Goal: Task Accomplishment & Management: Use online tool/utility

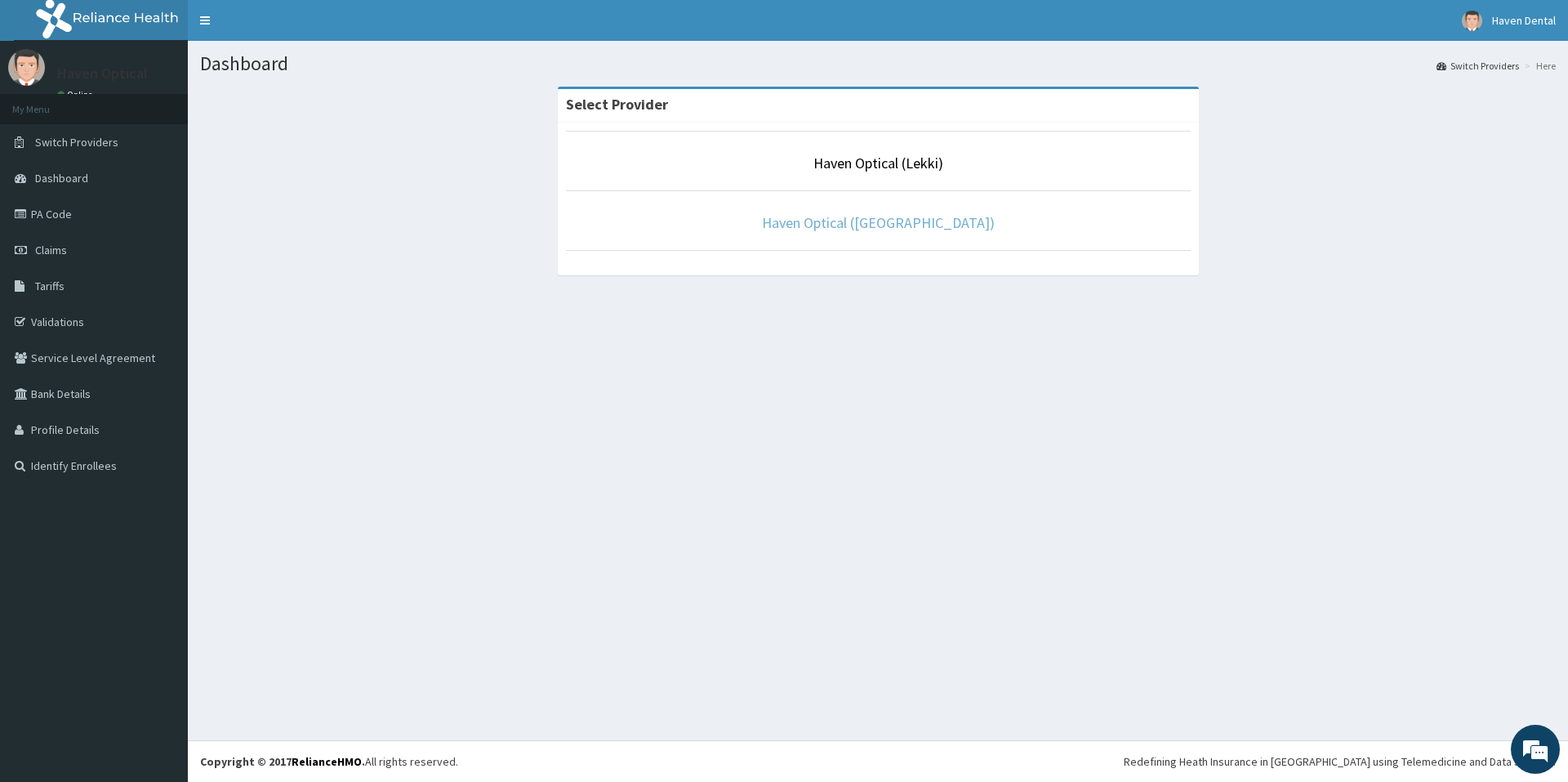
click at [880, 226] on link "Haven Optical (Alpha Beach)" at bounding box center [878, 222] width 233 height 19
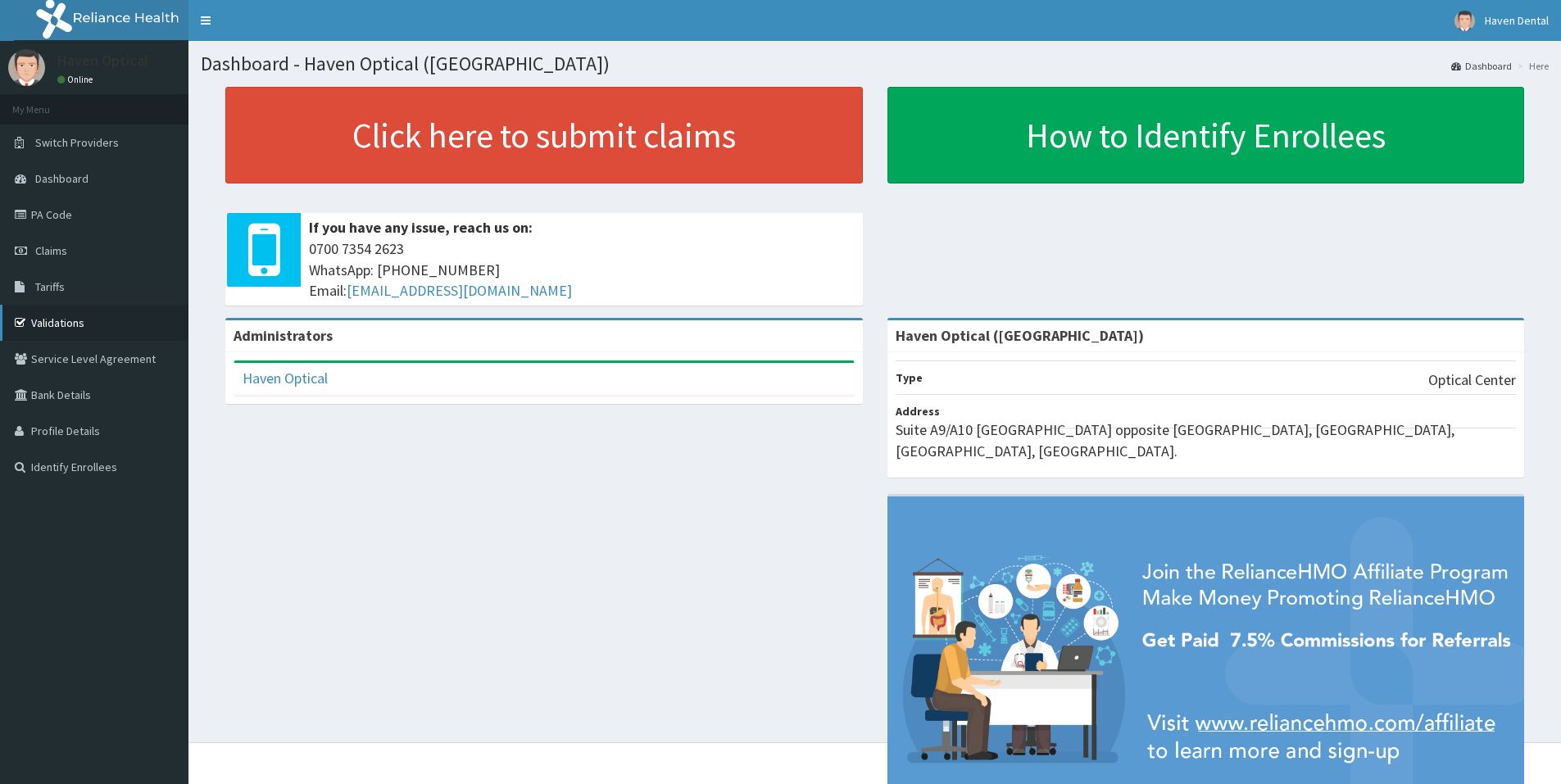
click at [43, 319] on link "Validations" at bounding box center [94, 322] width 188 height 36
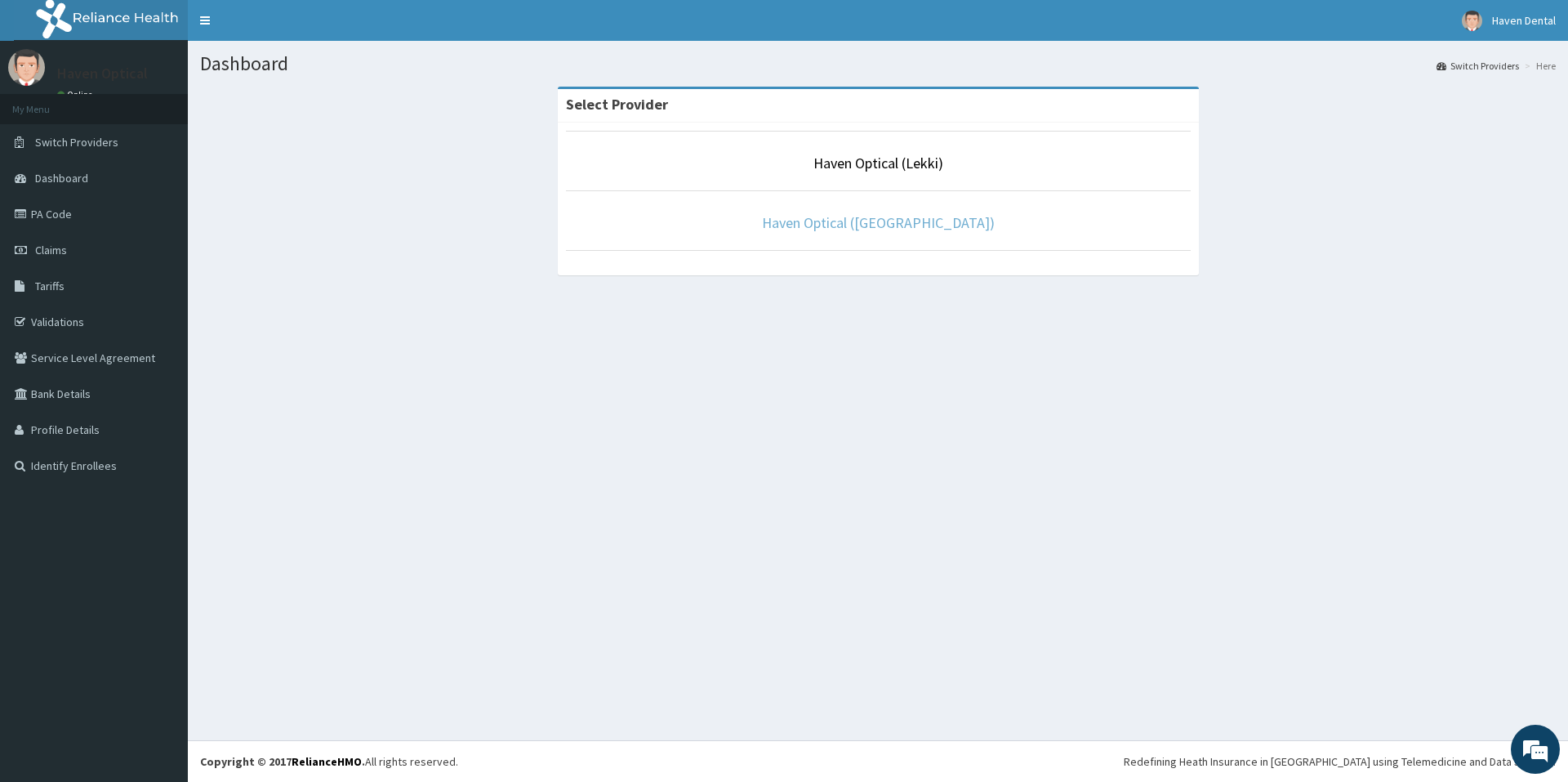
click at [885, 231] on link "Haven Optical ([GEOGRAPHIC_DATA])" at bounding box center [878, 222] width 233 height 19
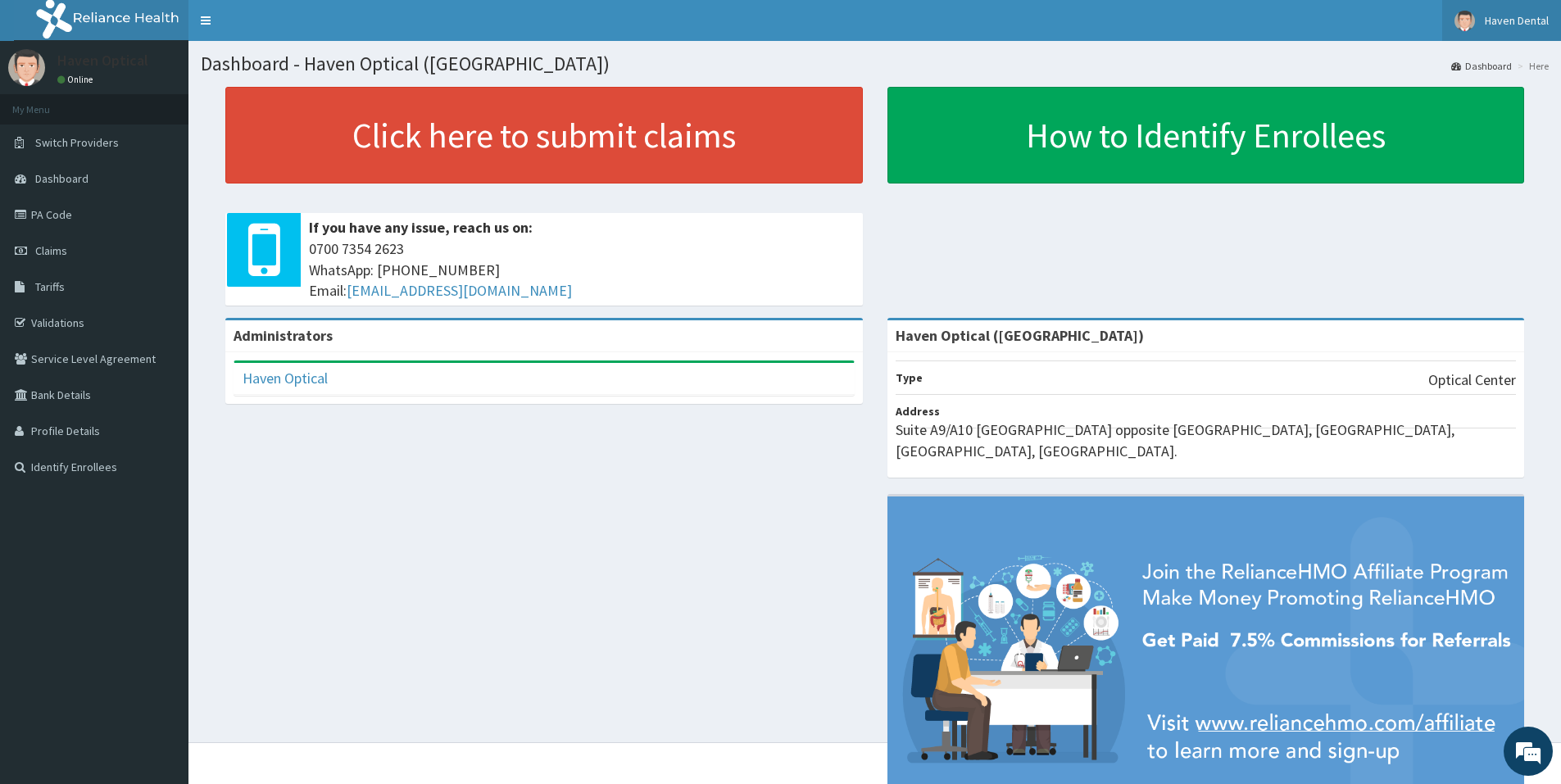
click at [1510, 22] on span "Haven Dental" at bounding box center [1517, 20] width 64 height 15
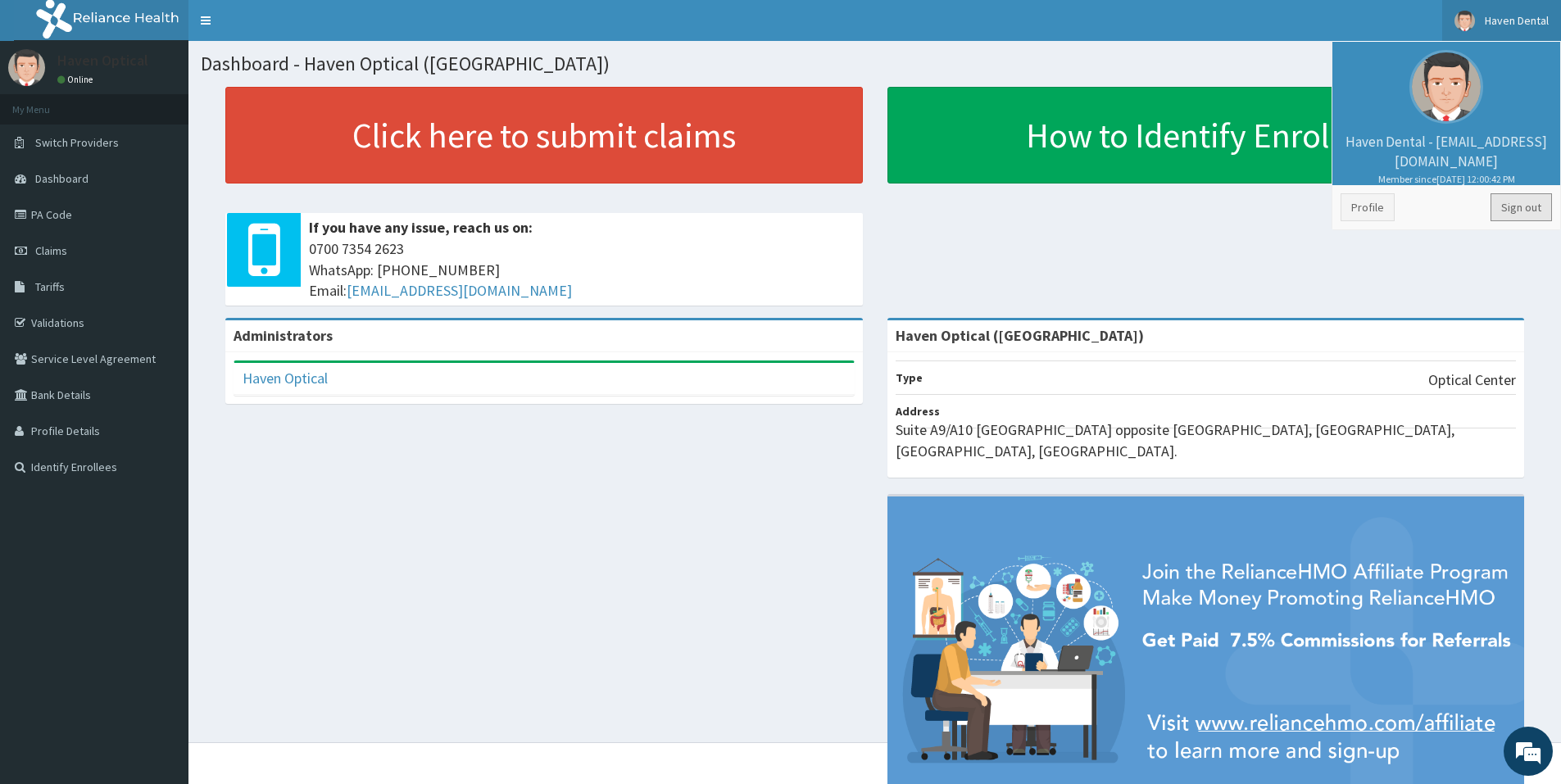
click at [1507, 207] on link "Sign out" at bounding box center [1522, 207] width 61 height 28
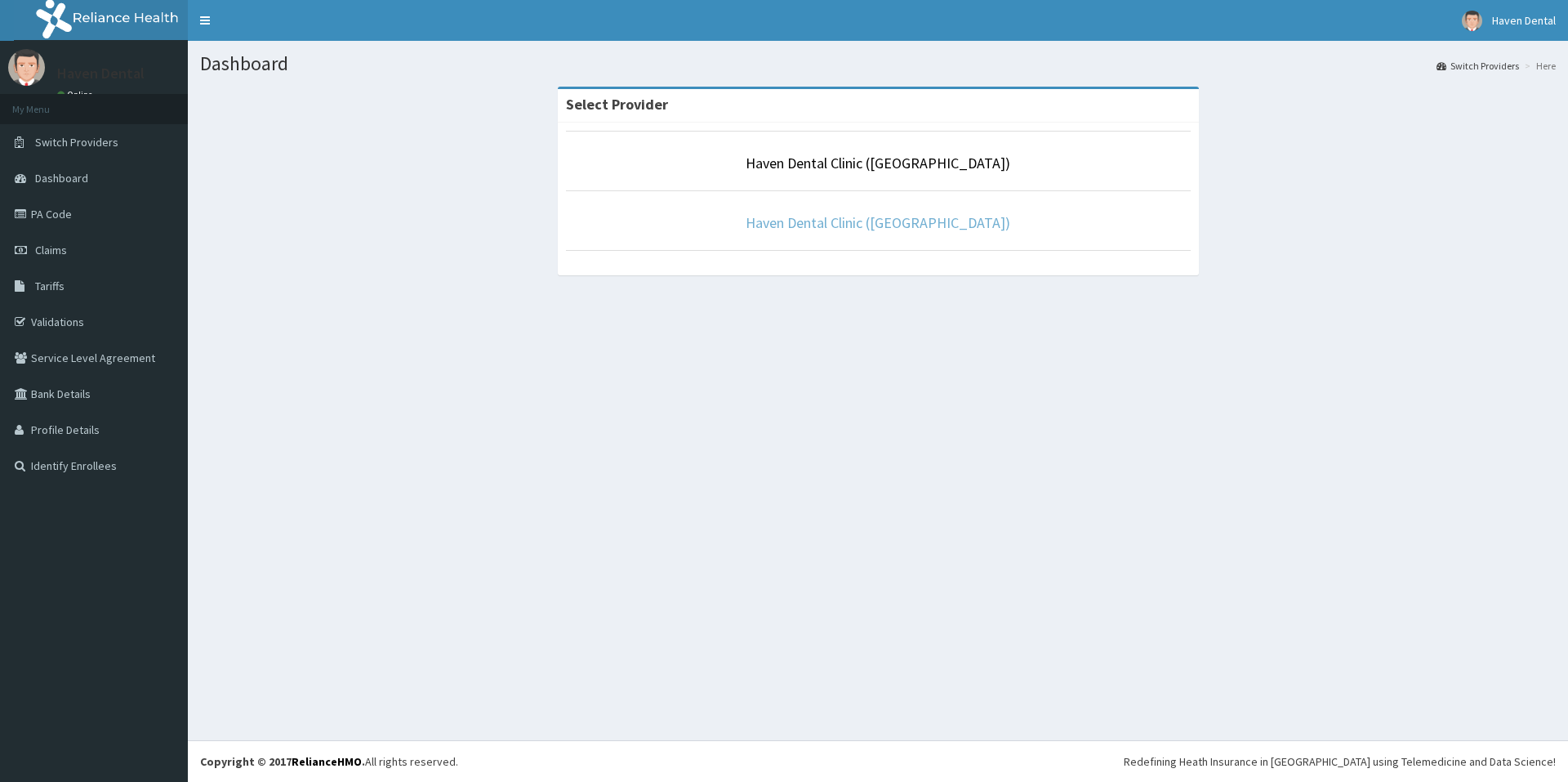
click at [833, 224] on link "Haven Dental Clinic ([GEOGRAPHIC_DATA])" at bounding box center [877, 222] width 264 height 19
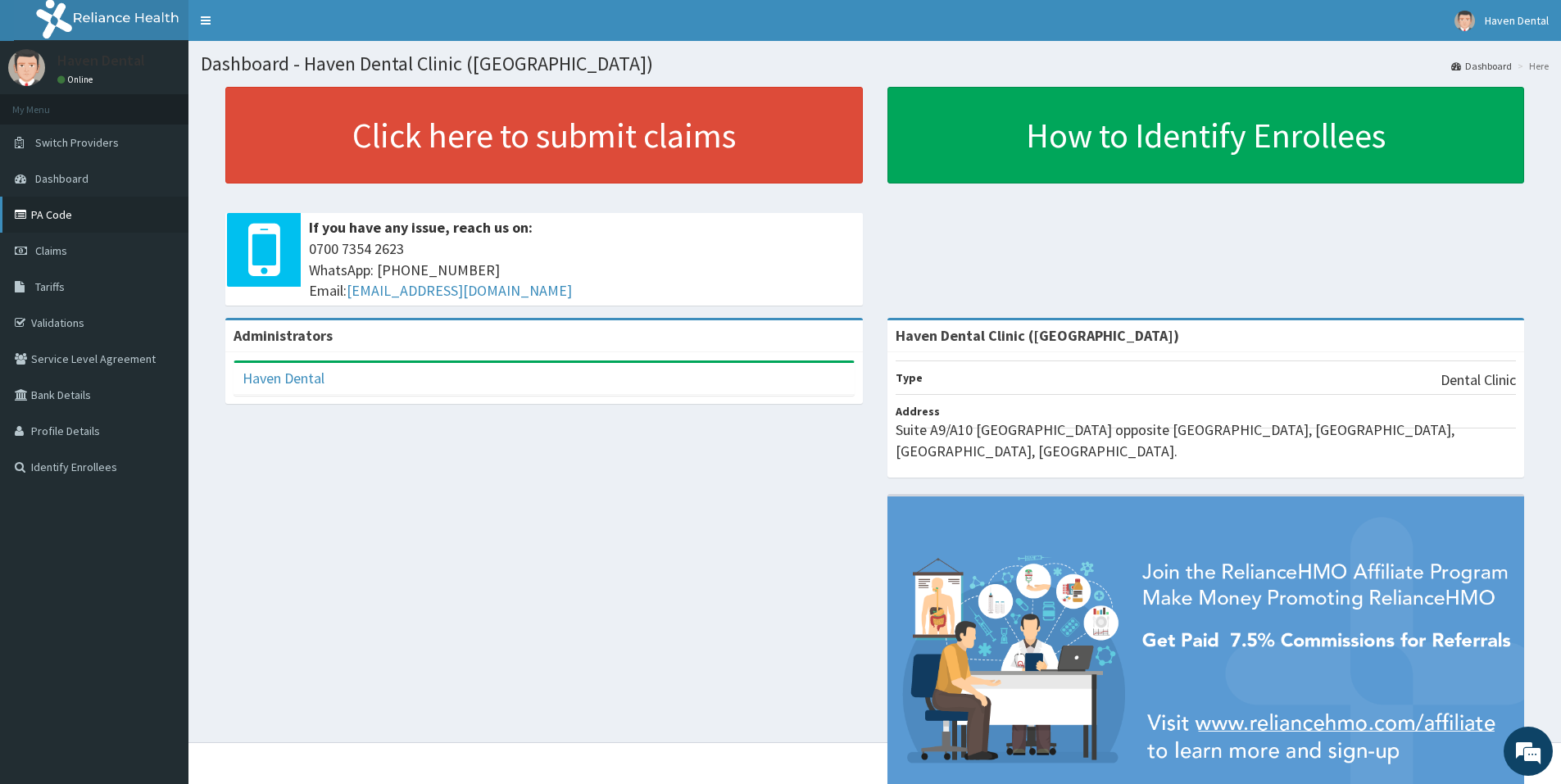
click at [66, 214] on link "PA Code" at bounding box center [94, 215] width 188 height 36
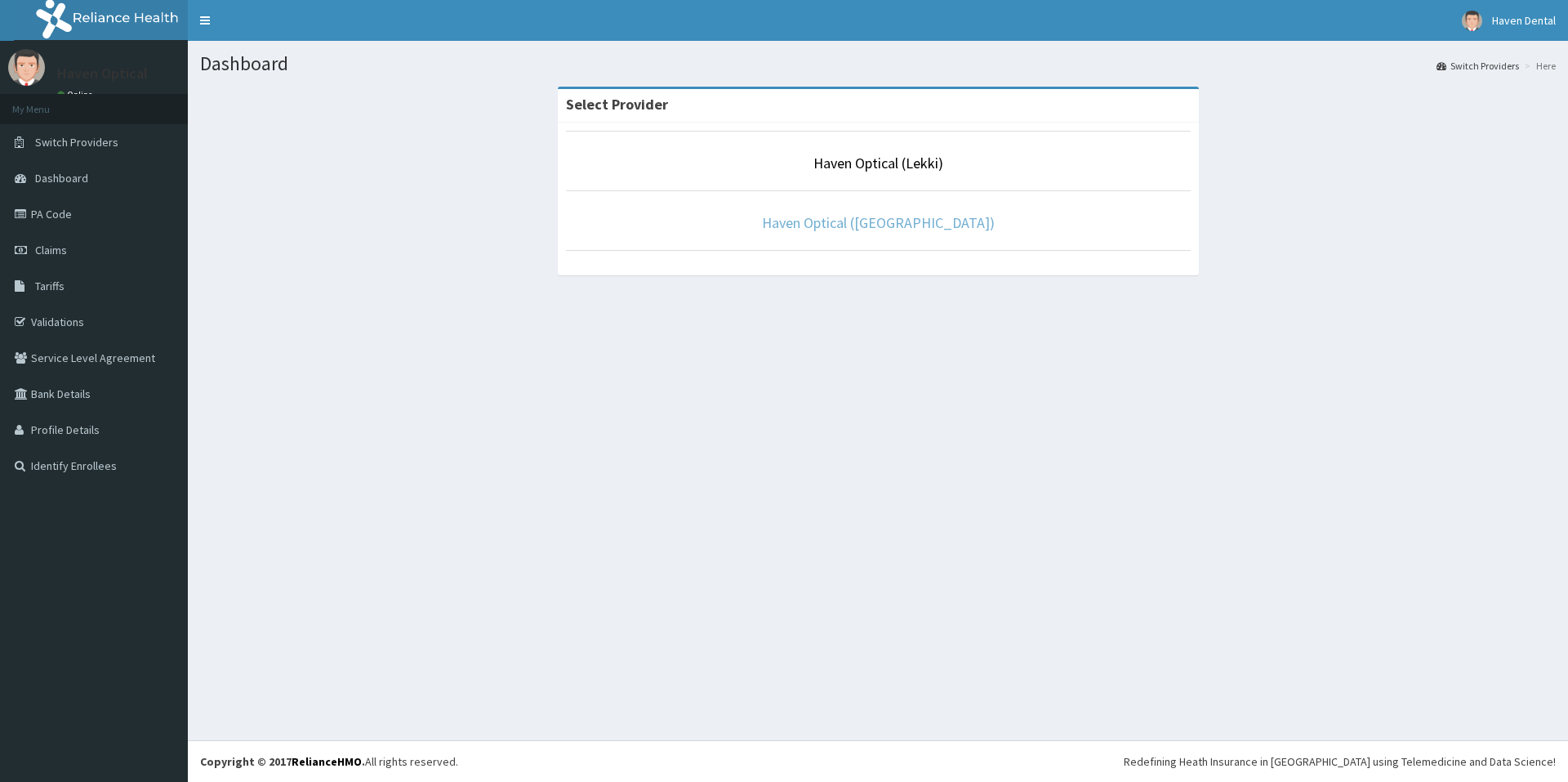
click at [869, 224] on link "Haven Optical ([GEOGRAPHIC_DATA])" at bounding box center [878, 222] width 233 height 19
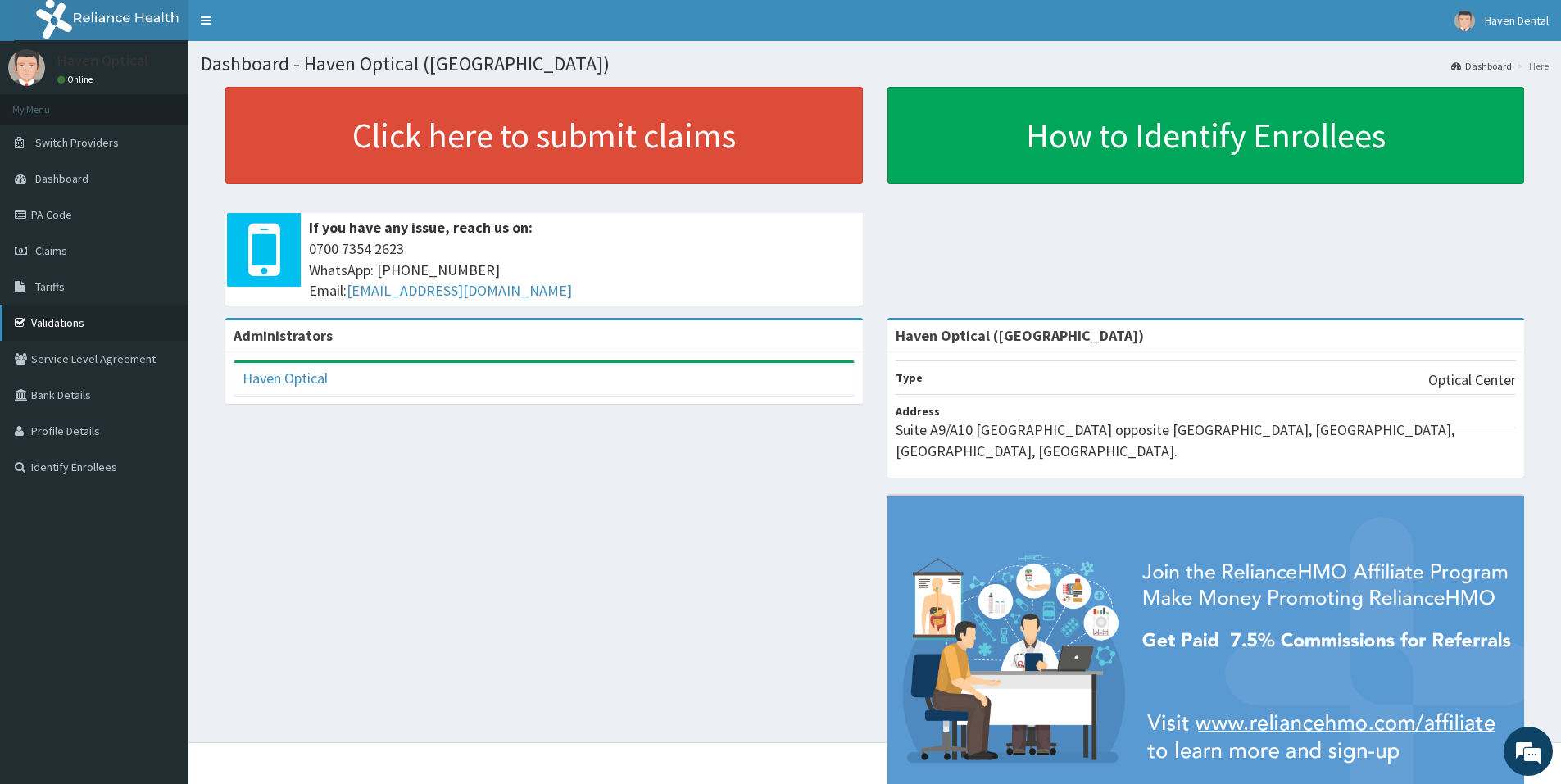
click at [70, 323] on link "Validations" at bounding box center [94, 322] width 188 height 36
